Goal: Transaction & Acquisition: Purchase product/service

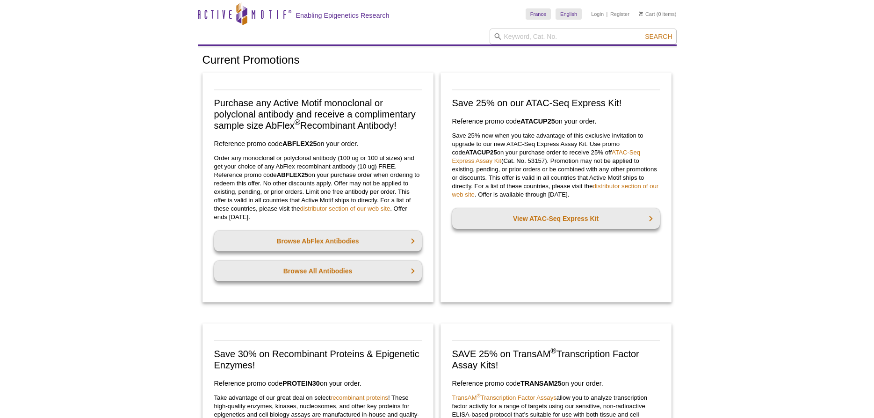
click at [577, 45] on header "Active Motif Logo Enabling Epigenetics Research 0 Search Skip to content Active…" at bounding box center [437, 23] width 479 height 46
click at [574, 39] on input "search" at bounding box center [583, 37] width 187 height 16
type input "bub"
click at [642, 32] on button "Search" at bounding box center [658, 36] width 33 height 8
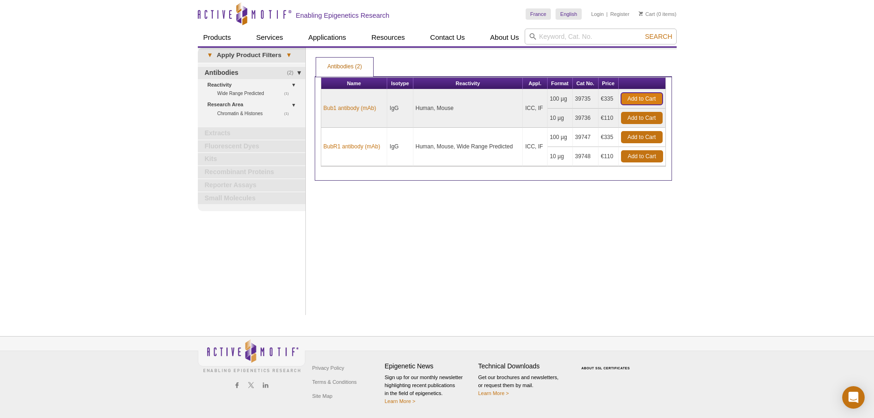
click at [628, 95] on link "Add to Cart" at bounding box center [642, 99] width 42 height 12
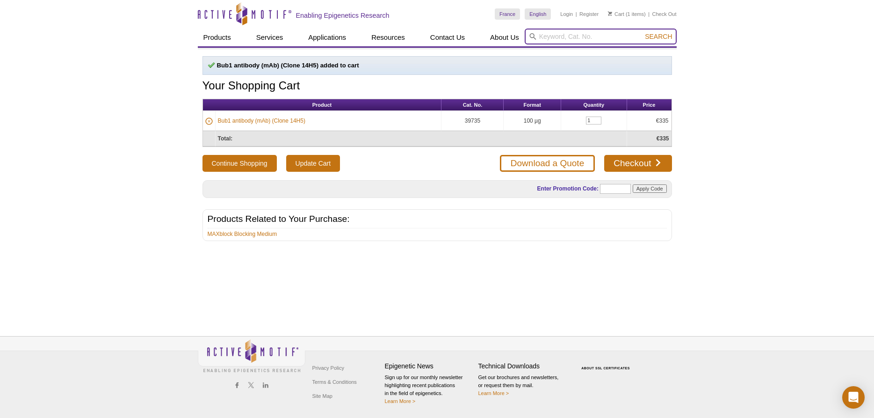
click at [562, 37] on input "search" at bounding box center [601, 37] width 152 height 16
paste input "KNL1"
type input "KNL1"
click at [642, 32] on button "Search" at bounding box center [658, 36] width 33 height 8
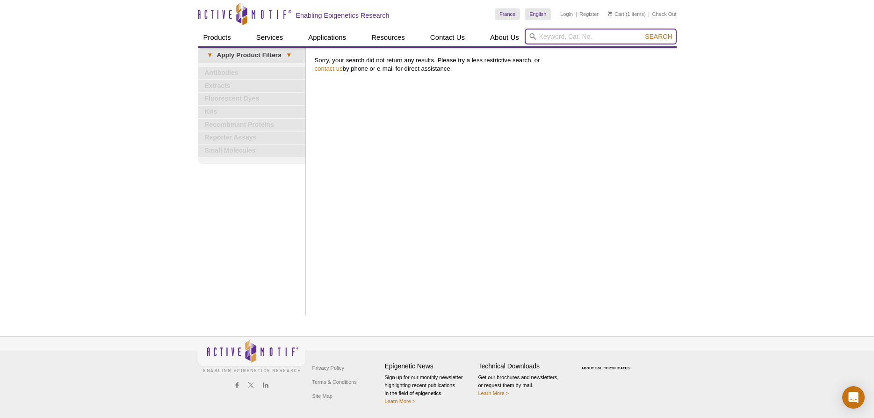
click at [545, 32] on input "search" at bounding box center [601, 37] width 152 height 16
click at [642, 32] on button "Search" at bounding box center [658, 36] width 33 height 8
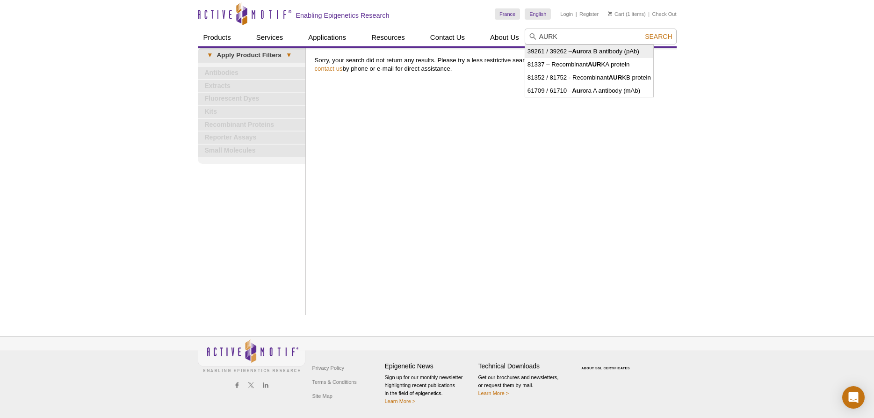
click at [586, 52] on li "39261 / 39262 – Aur ora B antibody (pAb)" at bounding box center [589, 51] width 128 height 13
type input "39261 / 39262 – Aurora B antibody (pAb)"
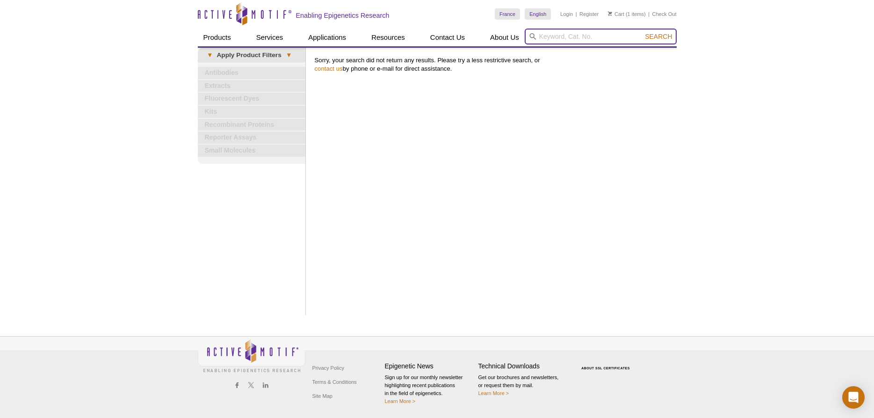
click at [550, 39] on input "search" at bounding box center [601, 37] width 152 height 16
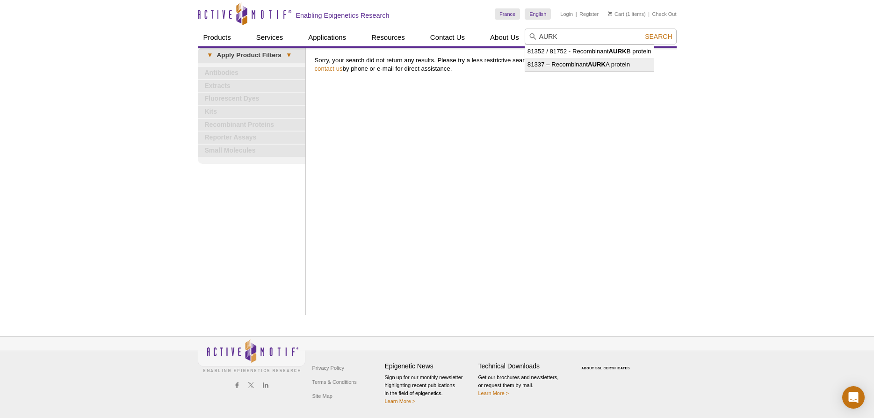
click at [554, 66] on li "81337 – Recombinant AURK A protein" at bounding box center [589, 64] width 129 height 13
type input "81337 – Recombinant AURKA protein"
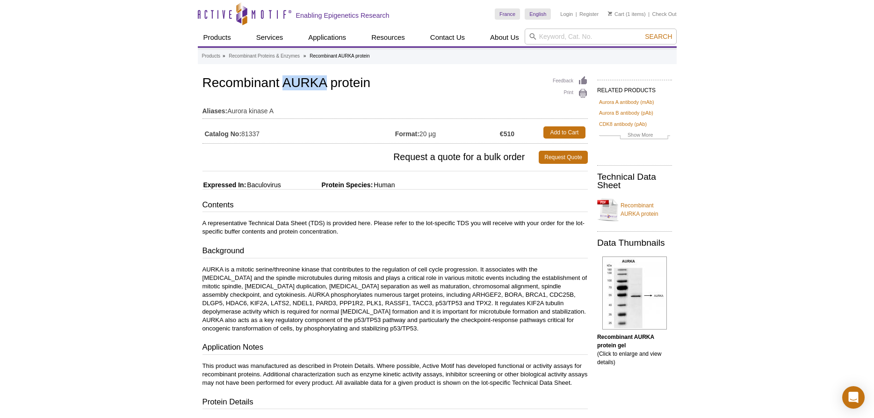
drag, startPoint x: 286, startPoint y: 83, endPoint x: 326, endPoint y: 83, distance: 40.2
click at [326, 83] on h1 "Recombinant AURKA protein" at bounding box center [396, 84] width 386 height 16
copy h1 "AURKA"
click at [569, 39] on input "search" at bounding box center [601, 37] width 152 height 16
paste input "AURKA"
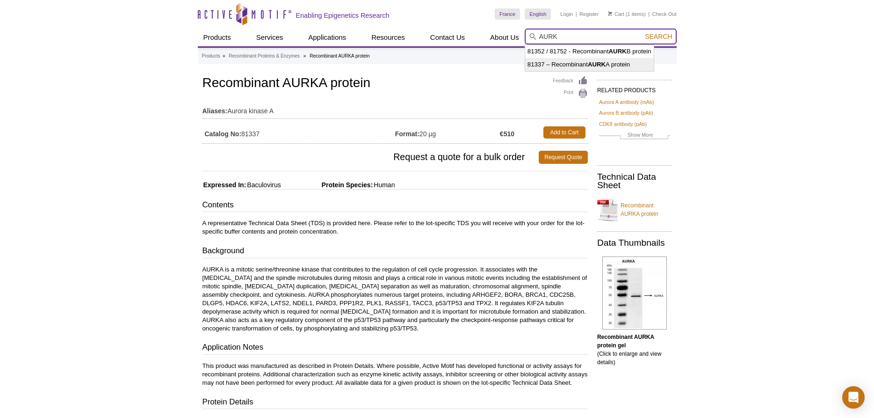
type input "AURK"
click at [510, 72] on div "Products » Recombinant Proteins & Enzymes » Recombinant AURKA protein Feedback …" at bounding box center [437, 329] width 479 height 563
